Goal: Information Seeking & Learning: Find specific fact

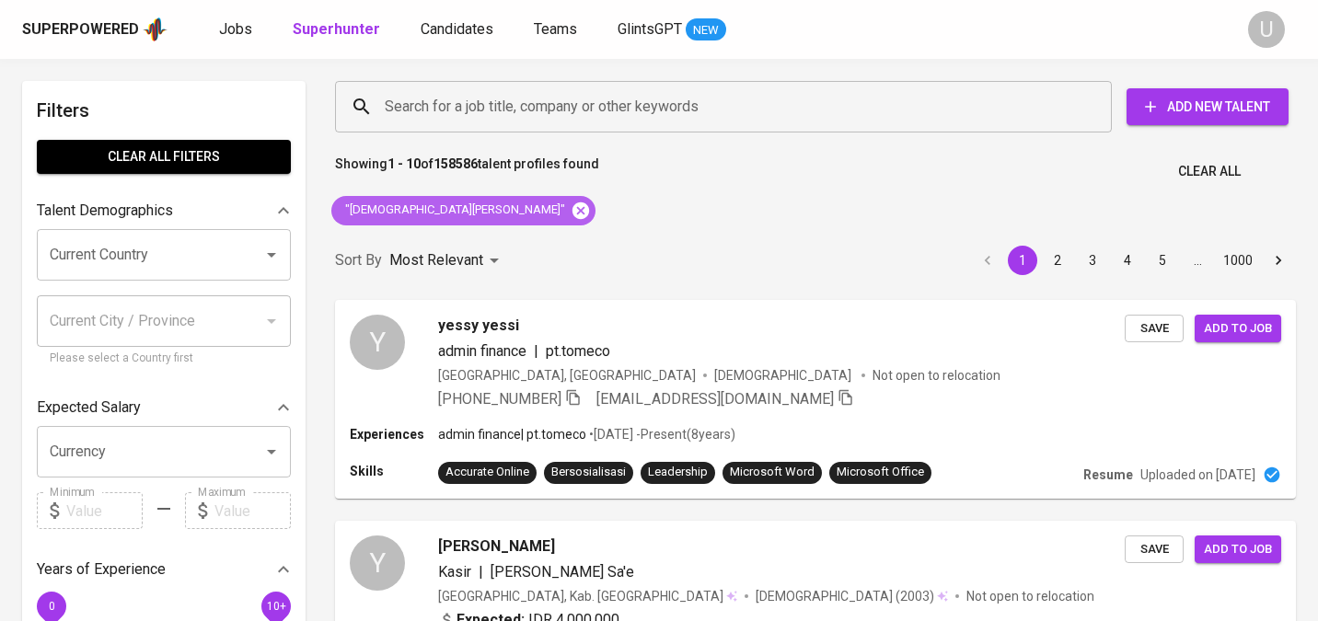
click at [571, 213] on icon at bounding box center [581, 211] width 20 height 20
click at [461, 92] on input "Search for a job title, company or other keywords" at bounding box center [728, 106] width 696 height 35
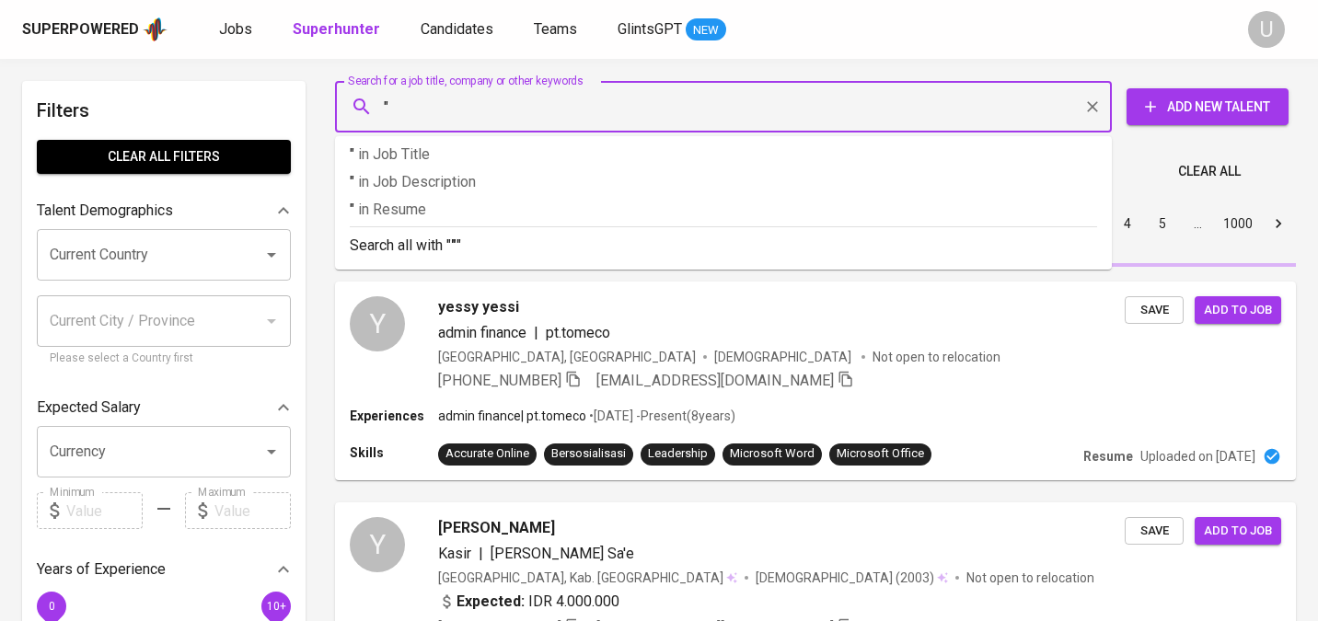
paste input "[PERSON_NAME]"
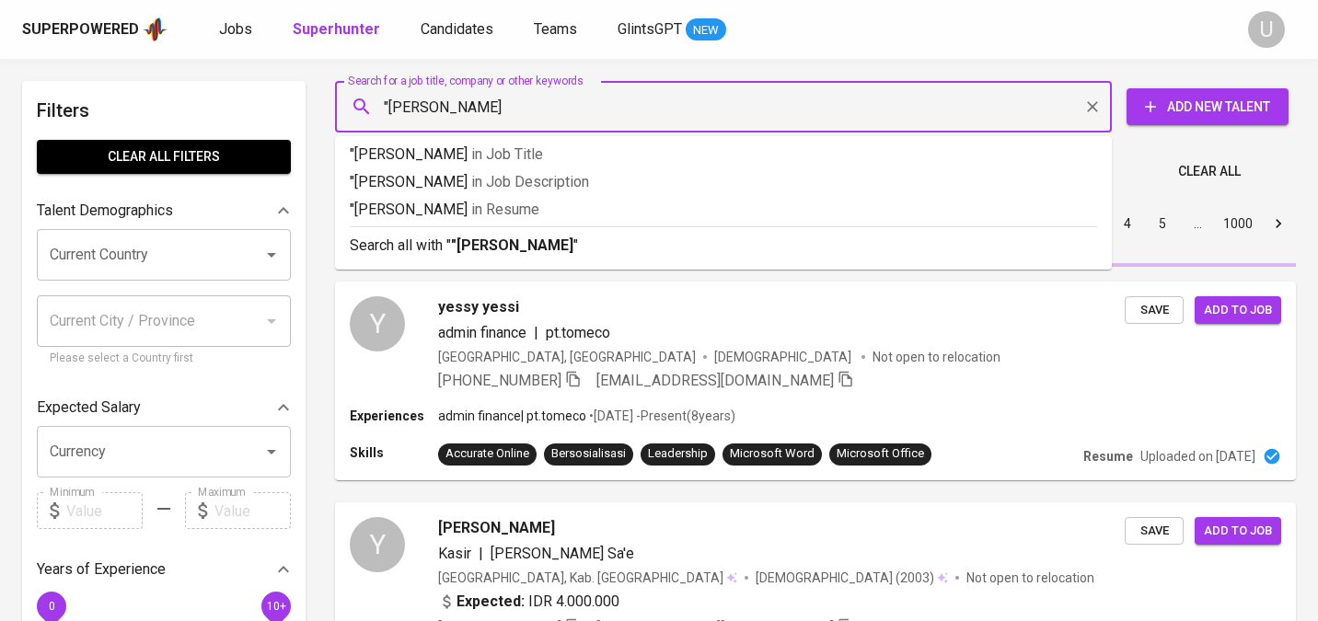
type input ""Gersonia Engeline""
click at [510, 253] on b ""Gersonia Engeline"" at bounding box center [520, 245] width 138 height 17
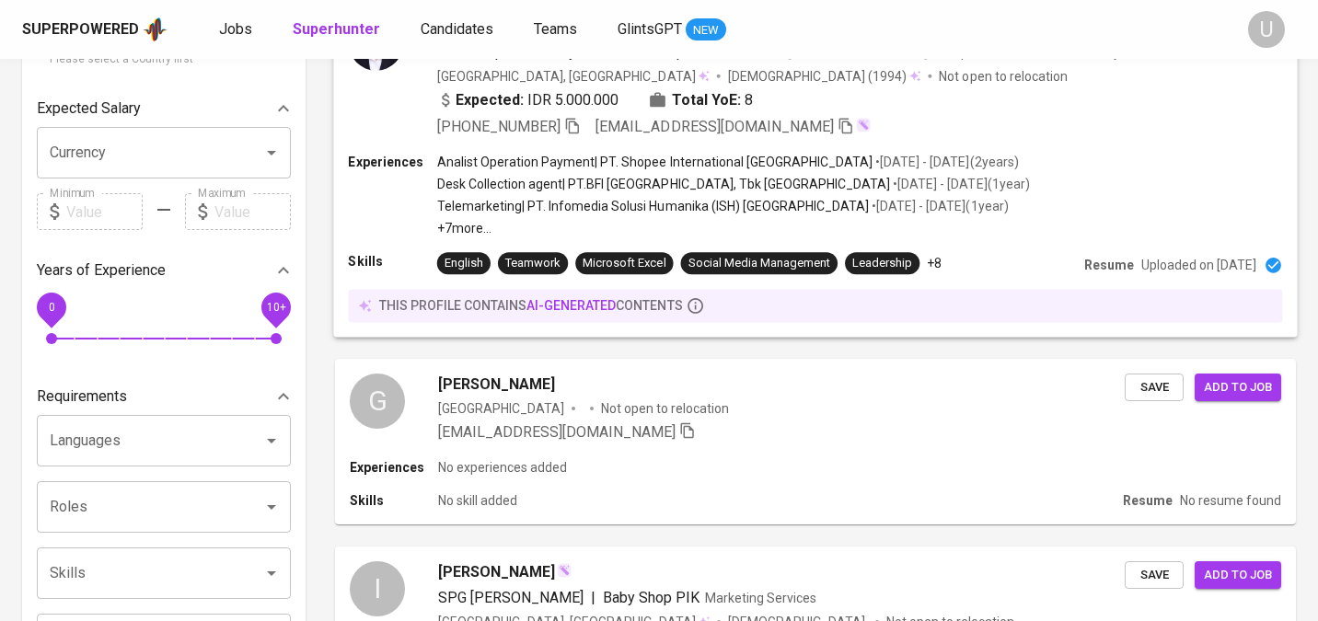
scroll to position [329, 0]
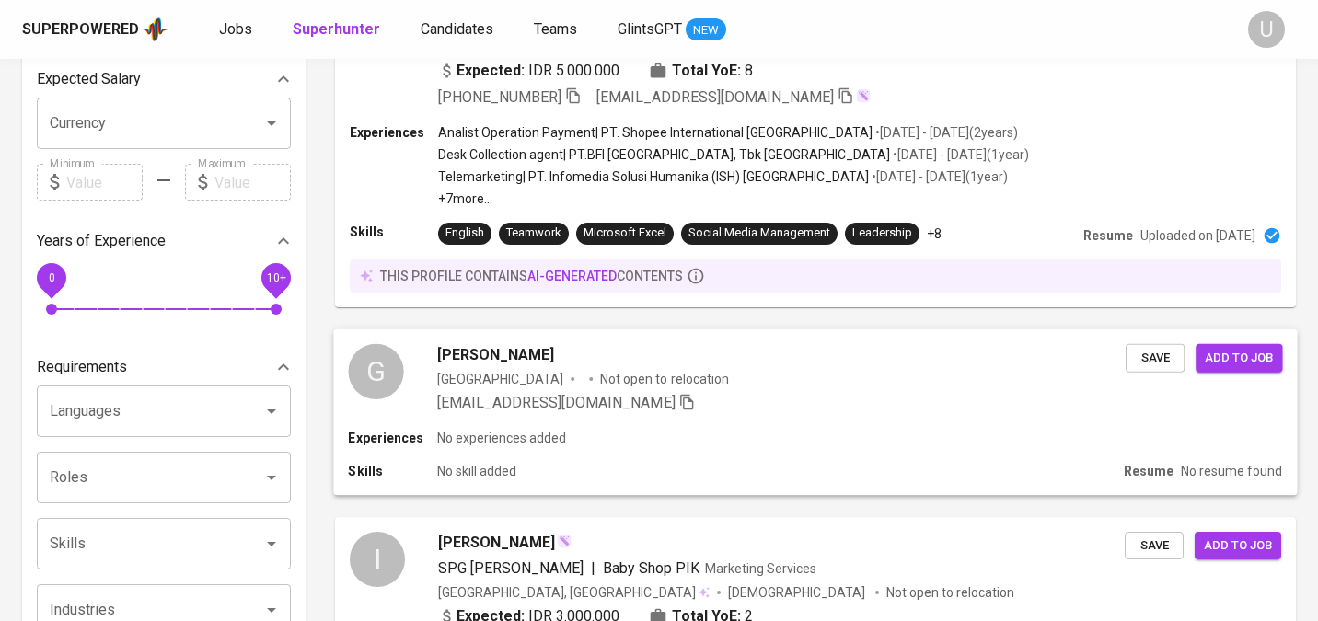
click at [658, 429] on div "Experiences No experiences added" at bounding box center [815, 438] width 934 height 18
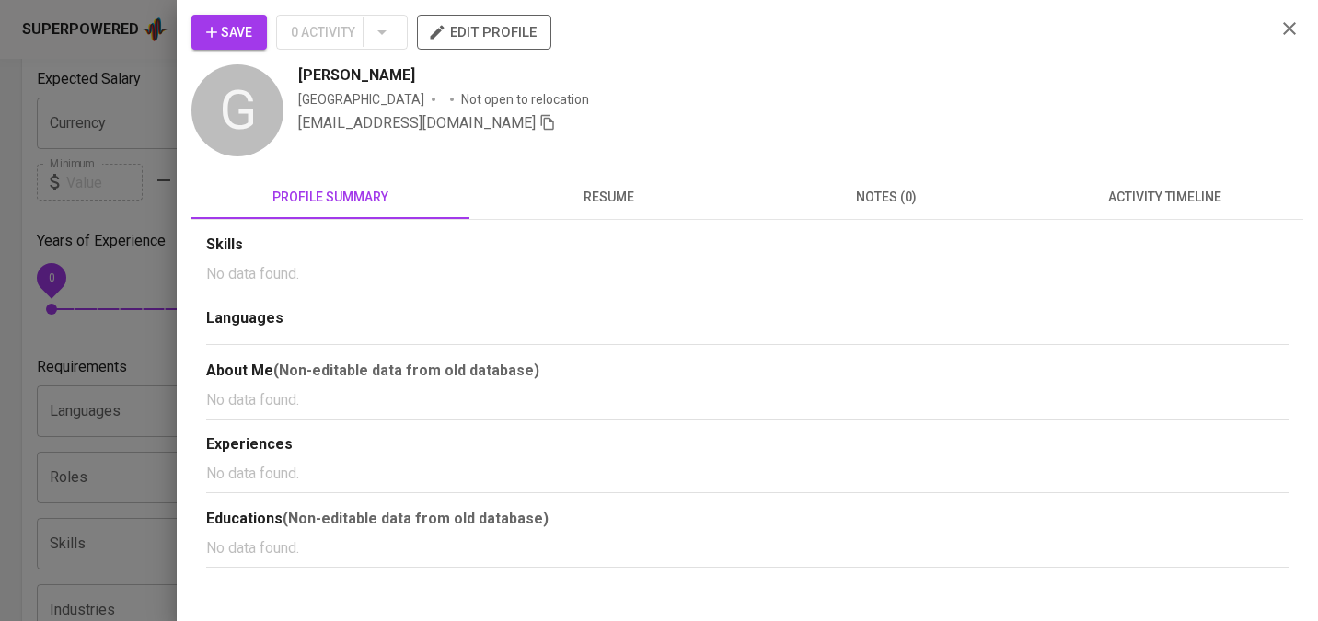
click at [621, 194] on span "resume" at bounding box center [608, 197] width 256 height 23
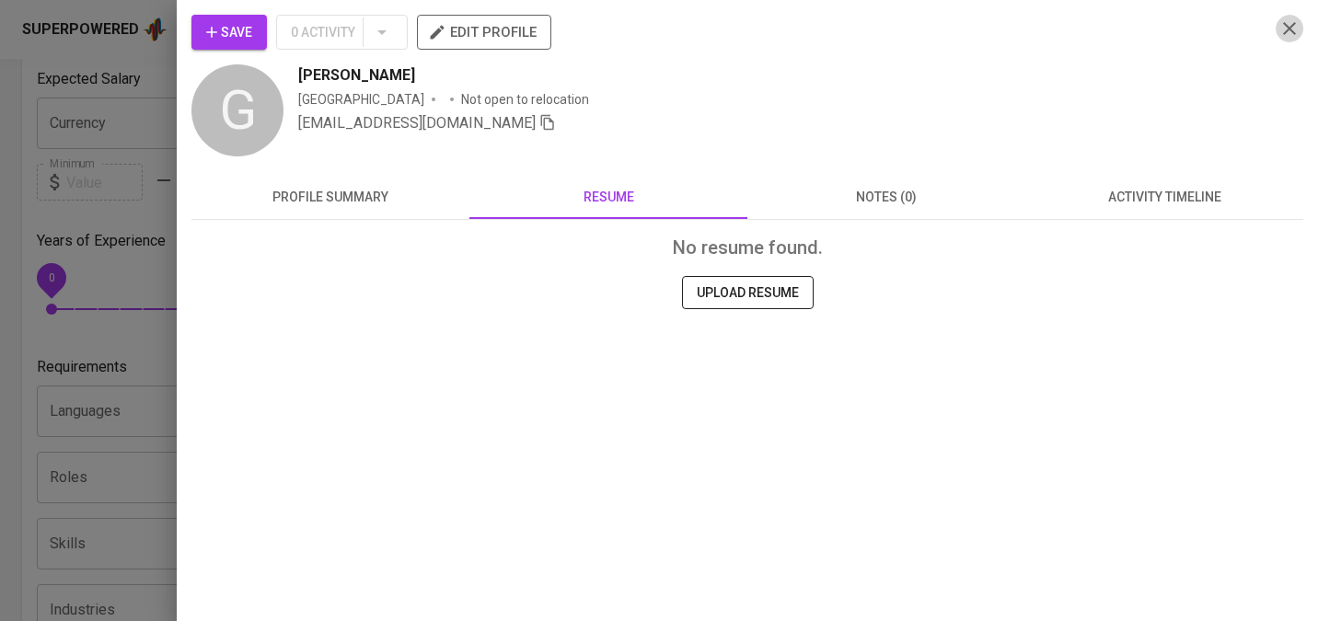
click at [1285, 35] on icon "button" at bounding box center [1290, 28] width 22 height 22
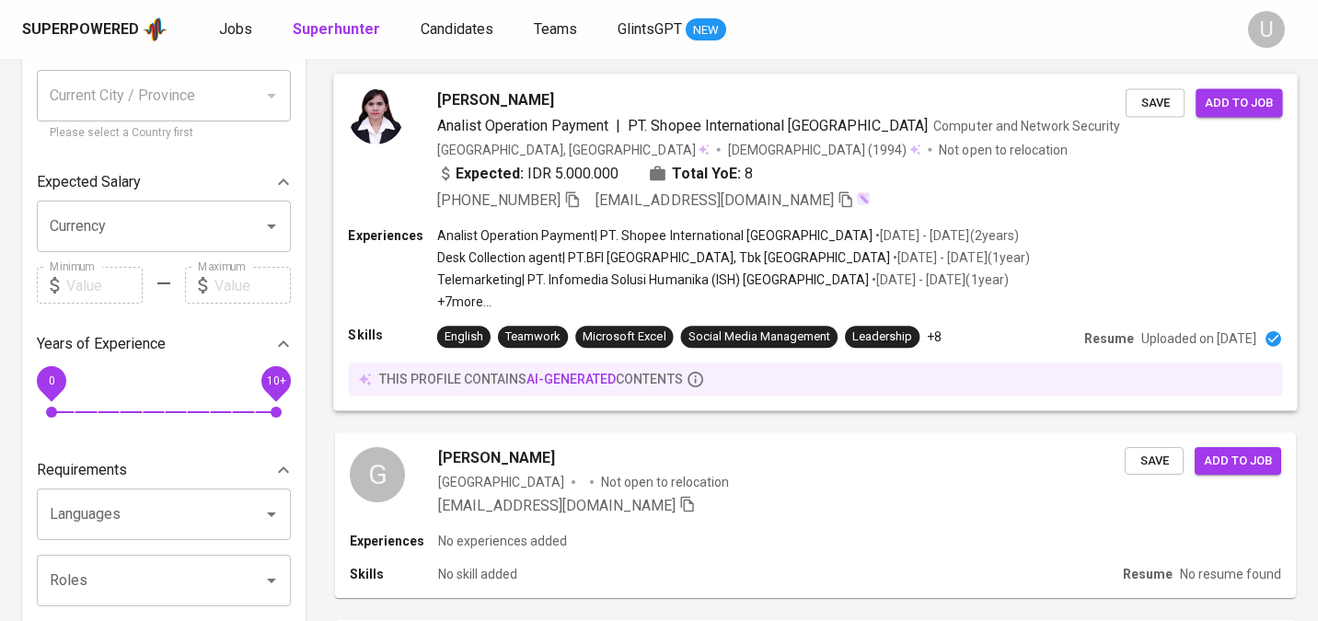
scroll to position [0, 0]
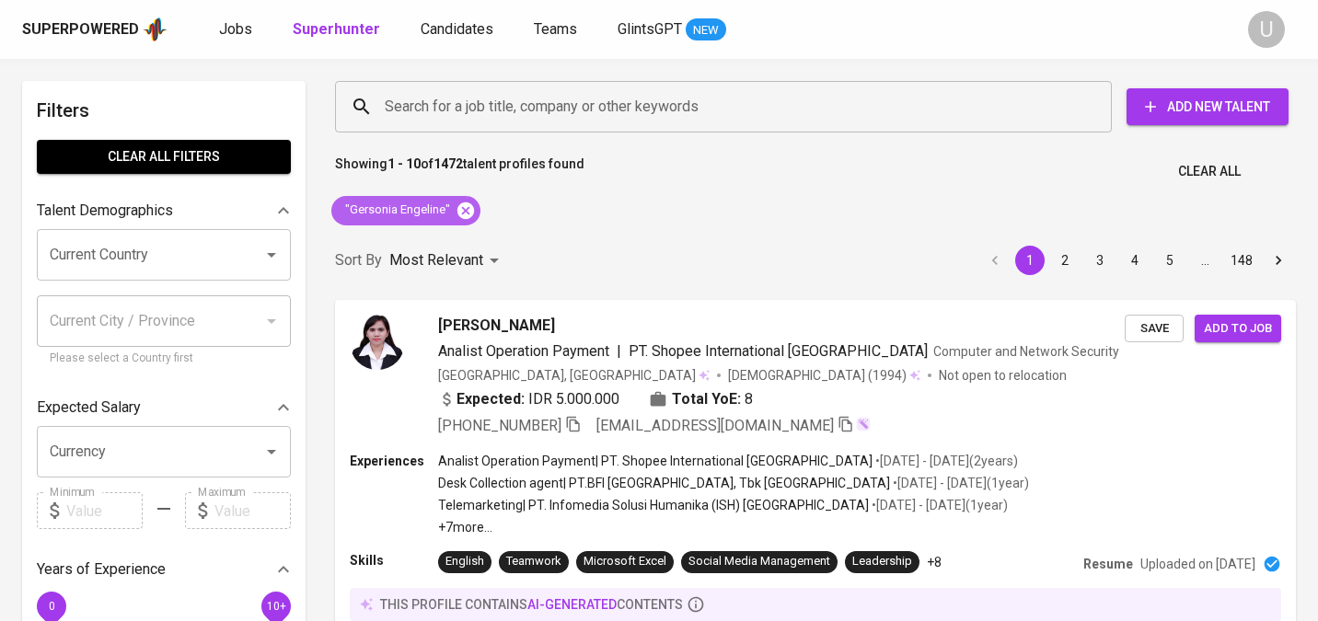
click at [460, 218] on icon at bounding box center [466, 211] width 20 height 20
click at [457, 117] on input "Search for a job title, company or other keywords" at bounding box center [728, 106] width 696 height 35
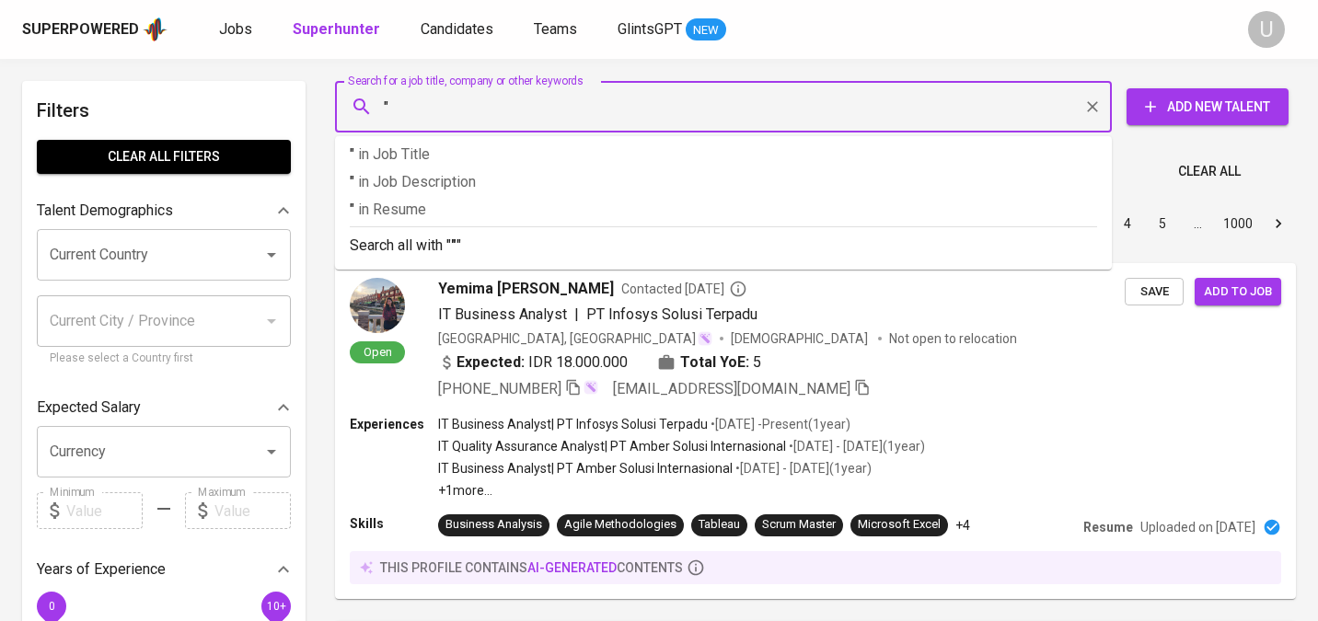
paste input "[PERSON_NAME]"
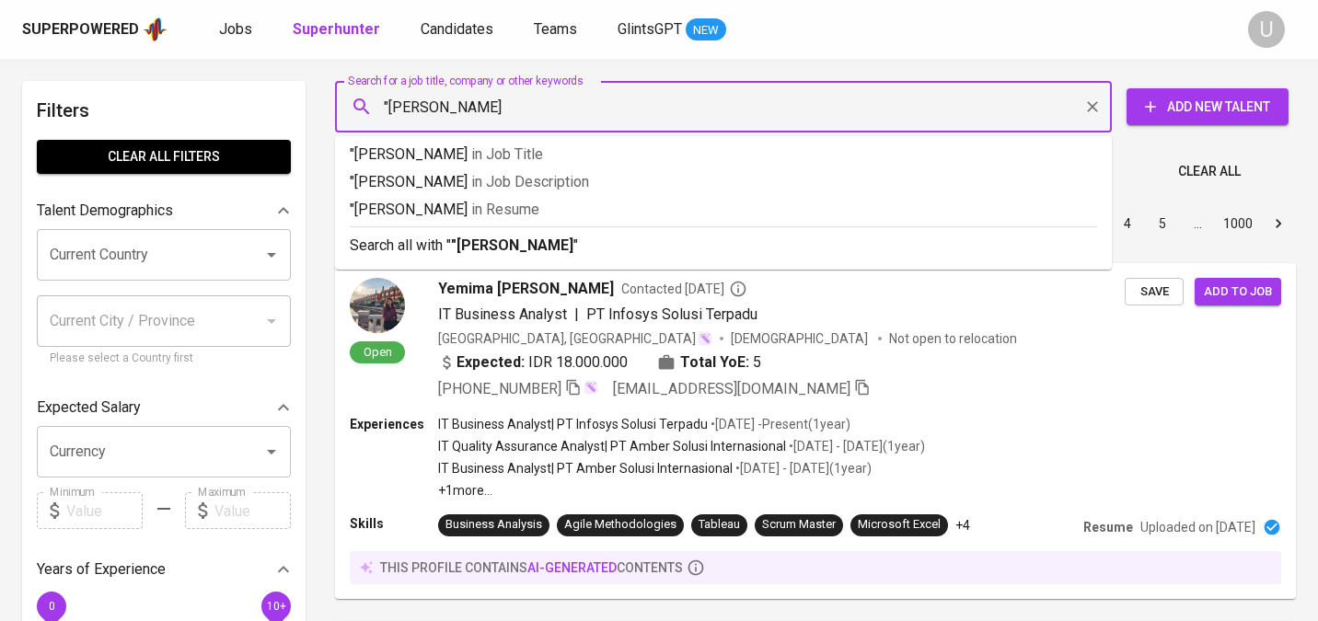
type input ""[PERSON_NAME]""
click at [469, 245] on b ""[PERSON_NAME]"" at bounding box center [515, 245] width 128 height 17
